Goal: Information Seeking & Learning: Learn about a topic

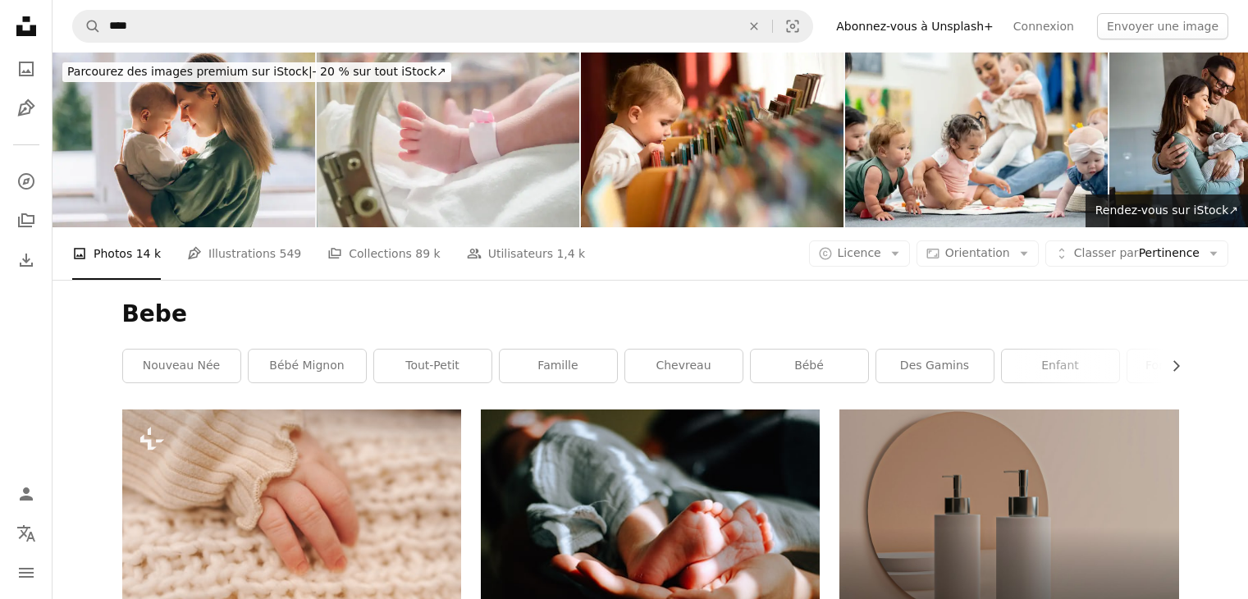
scroll to position [266, 0]
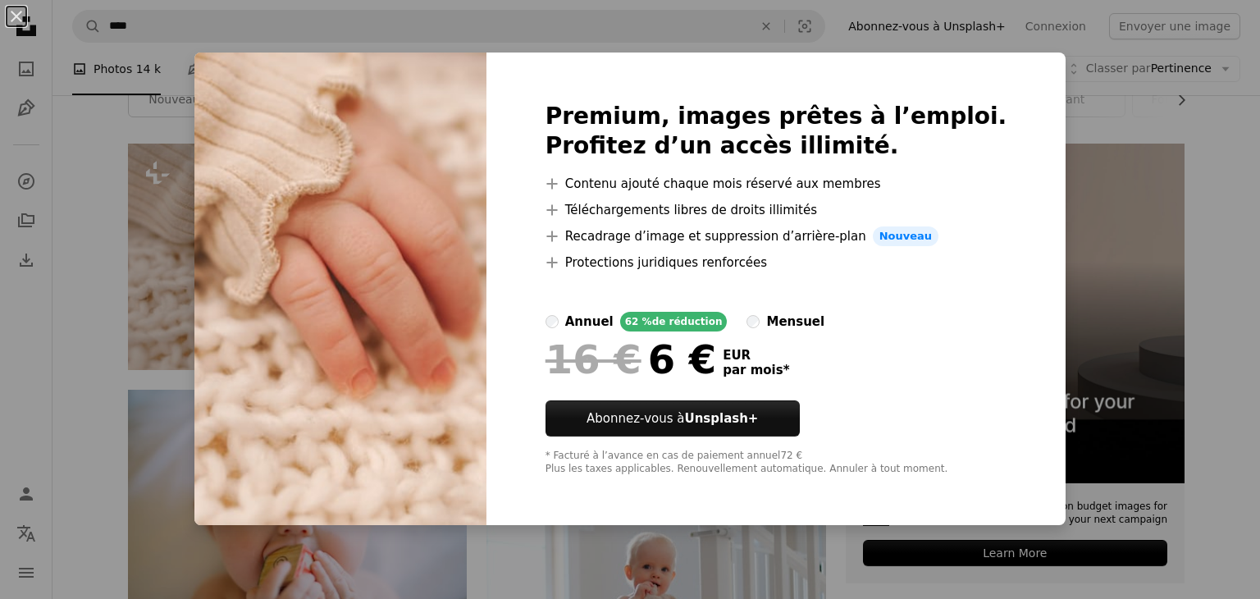
click at [1209, 215] on div "An X shape Premium, images prêtes à l’emploi. Profitez d’un accès illimité. A p…" at bounding box center [630, 299] width 1260 height 599
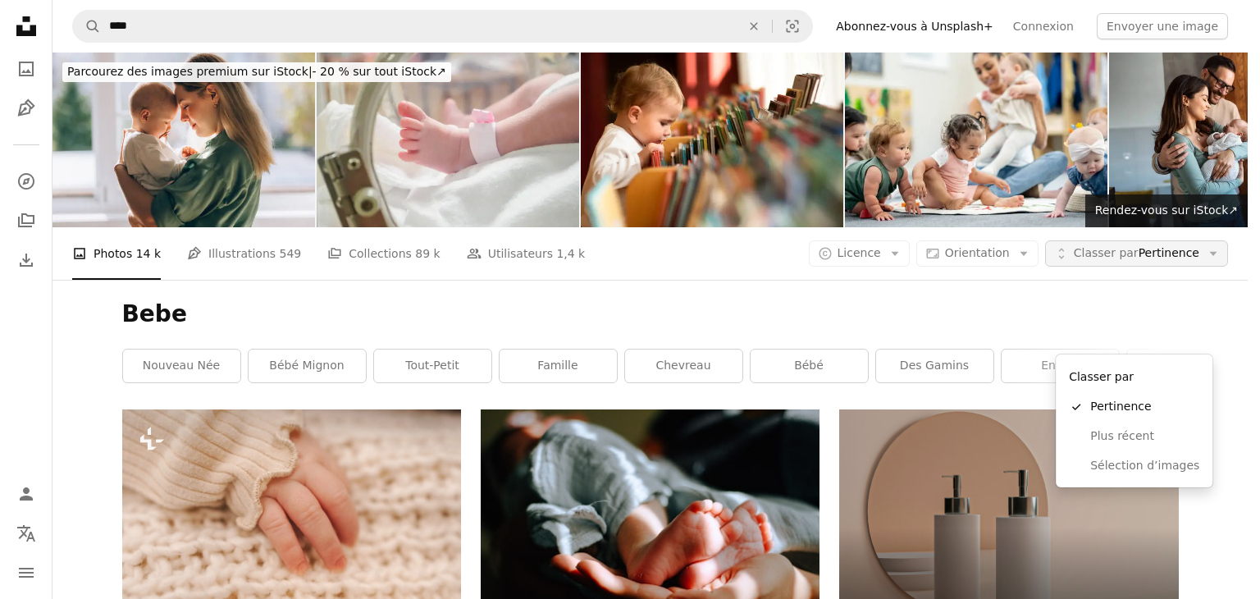
scroll to position [266, 0]
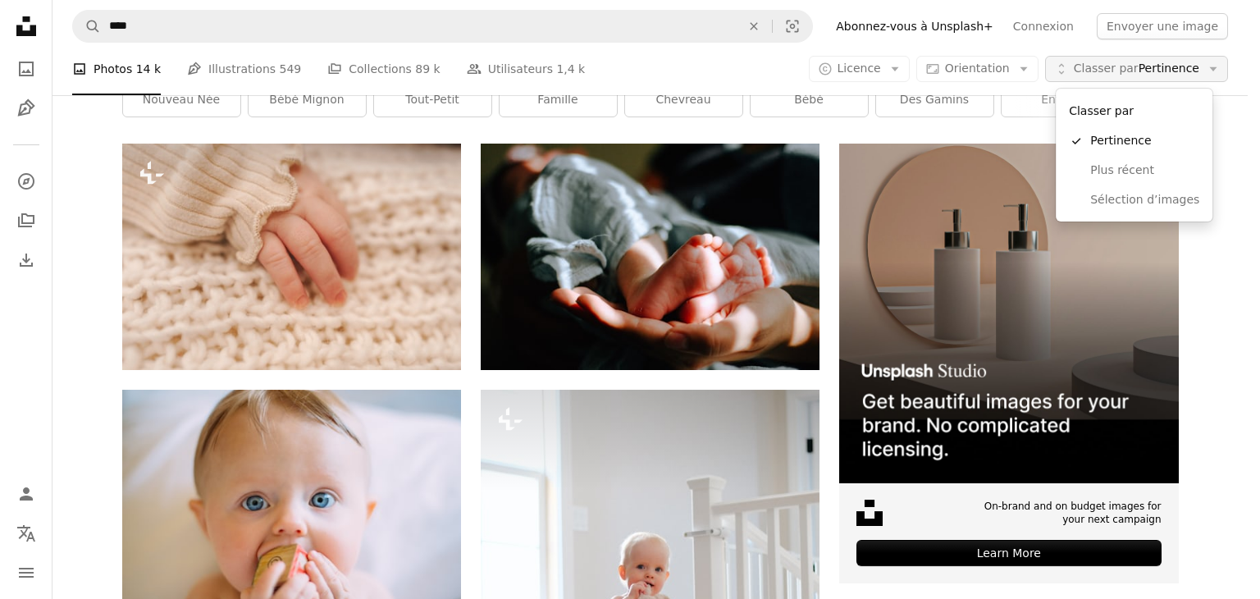
click at [1180, 63] on span "Classer par Pertinence" at bounding box center [1137, 69] width 126 height 16
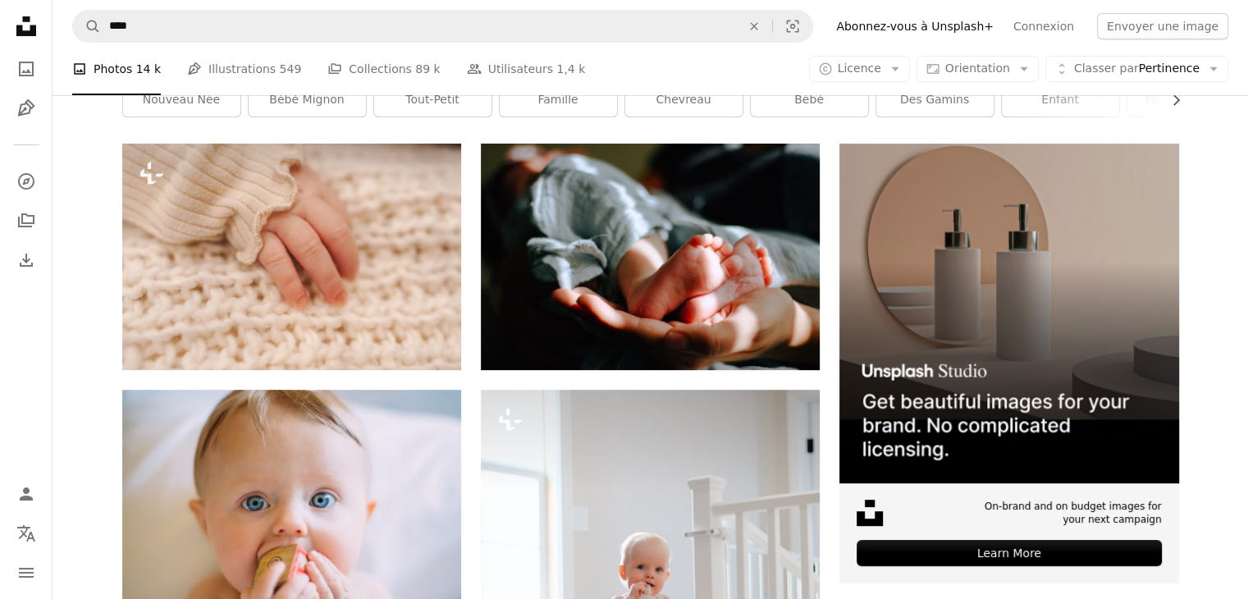
click at [223, 95] on link "Pen Tool Illustrations 549" at bounding box center [244, 69] width 114 height 53
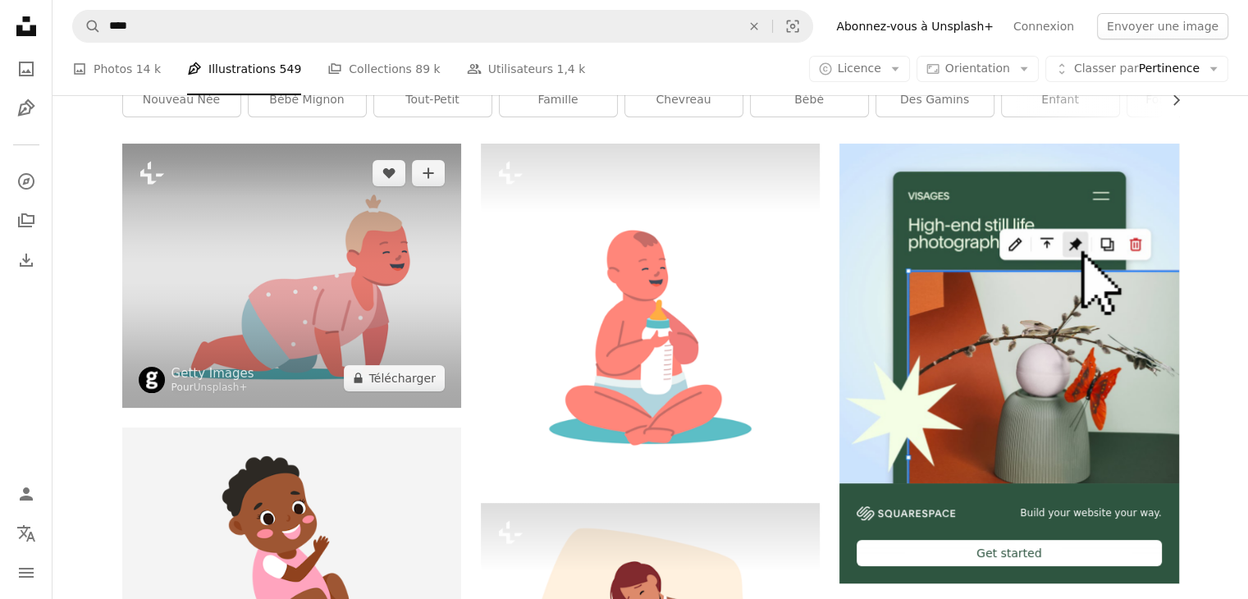
scroll to position [272, 0]
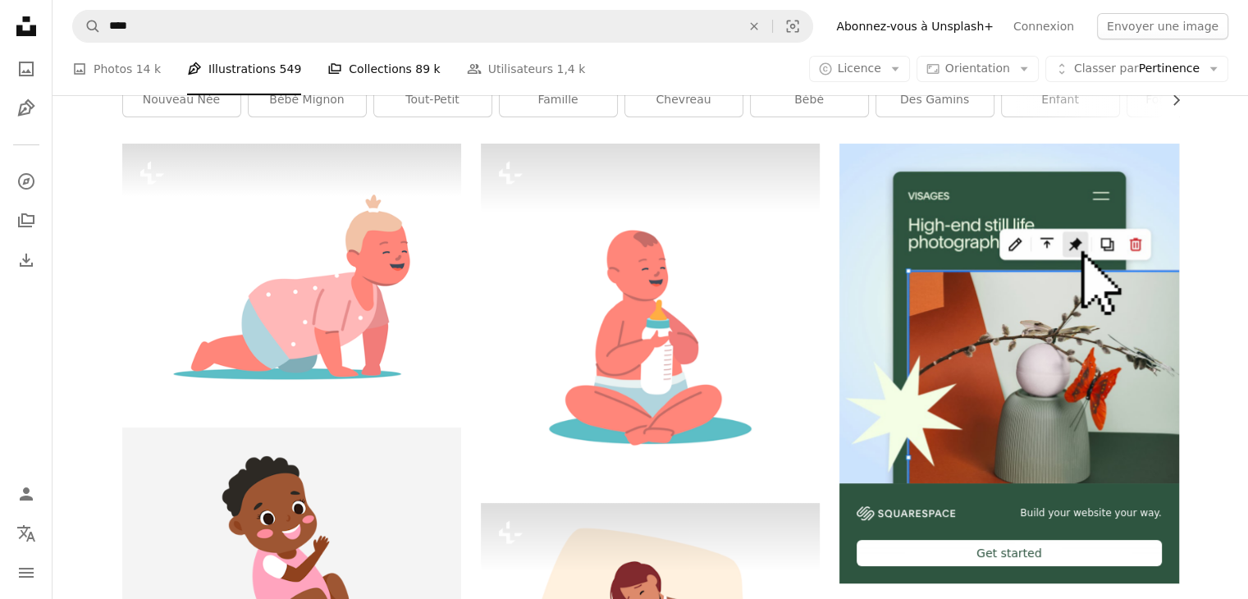
click at [356, 71] on link "A stack of folders Collections 89 k" at bounding box center [383, 69] width 112 height 53
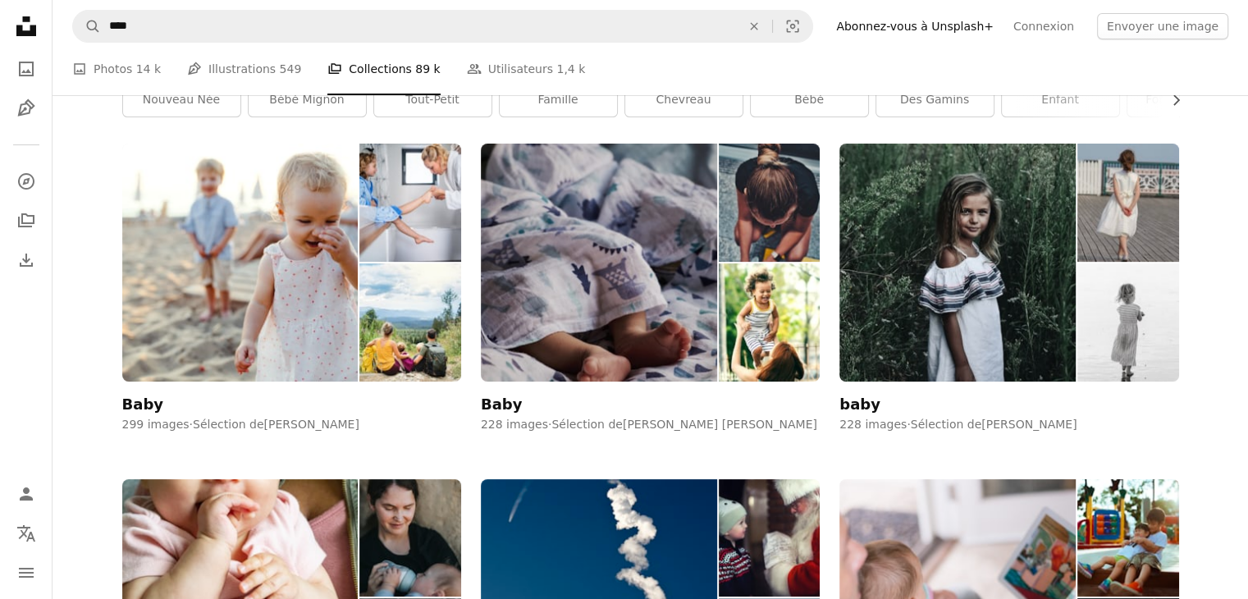
scroll to position [229, 0]
click at [218, 116] on link "nouveau née" at bounding box center [181, 100] width 117 height 33
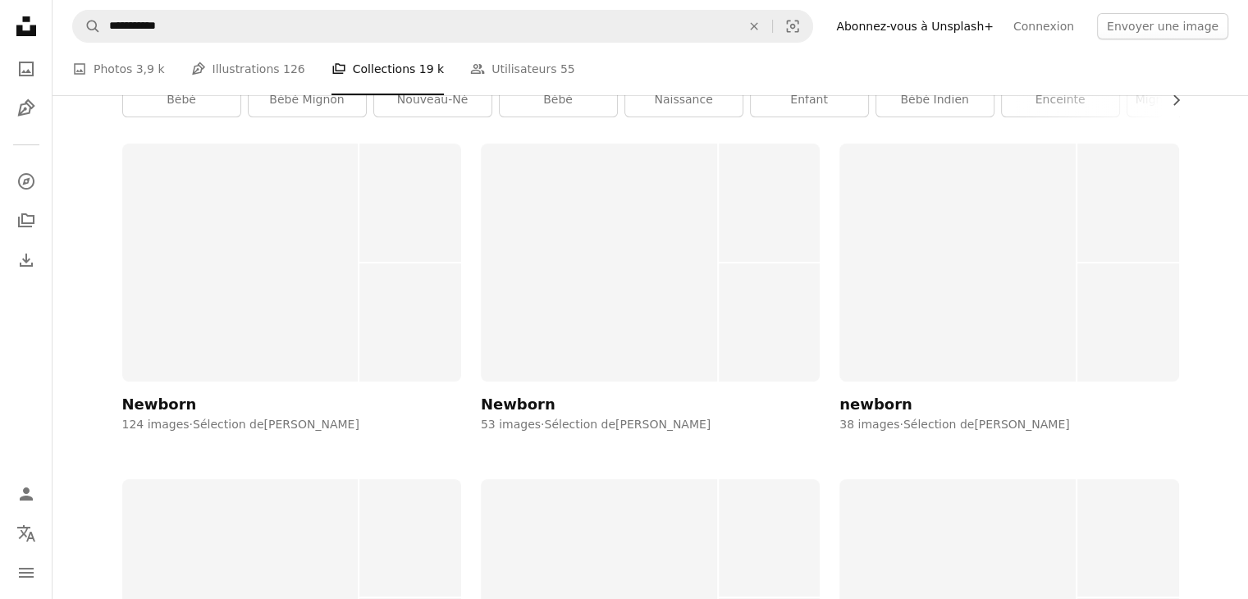
scroll to position [3281, 0]
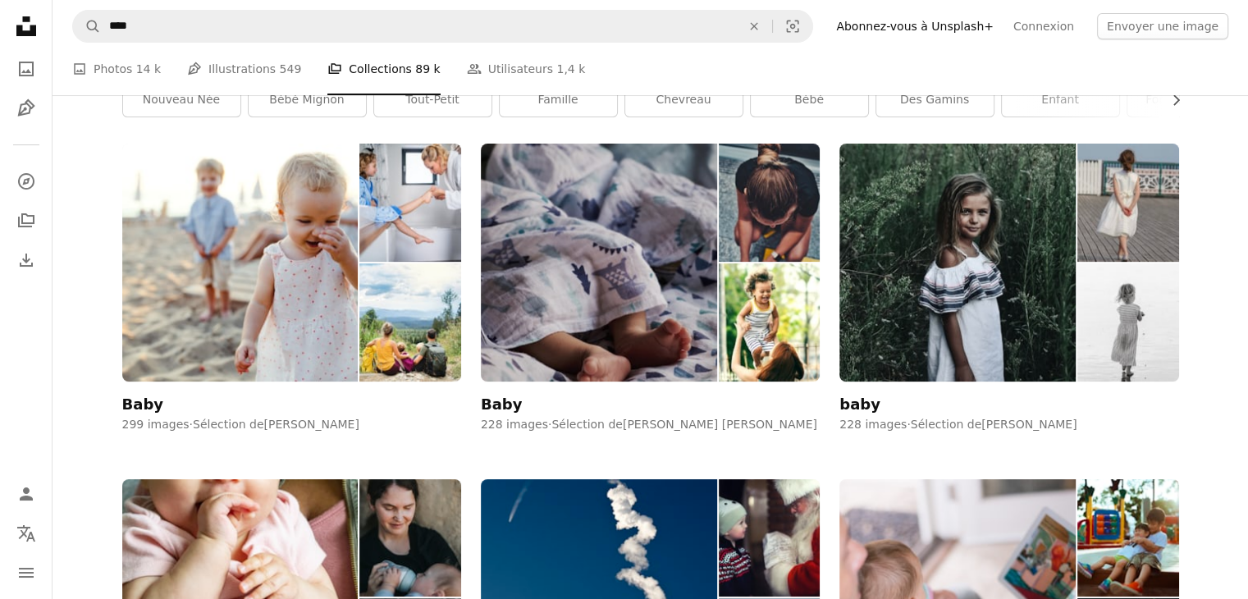
scroll to position [229, 0]
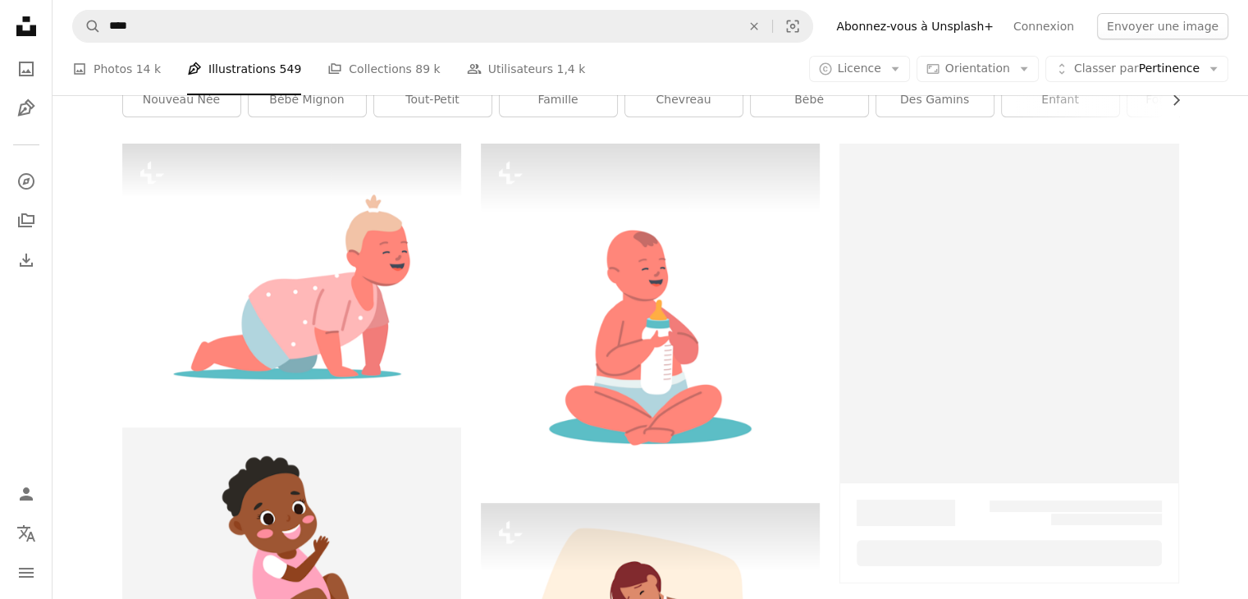
scroll to position [272, 0]
